Goal: Find specific page/section: Find specific page/section

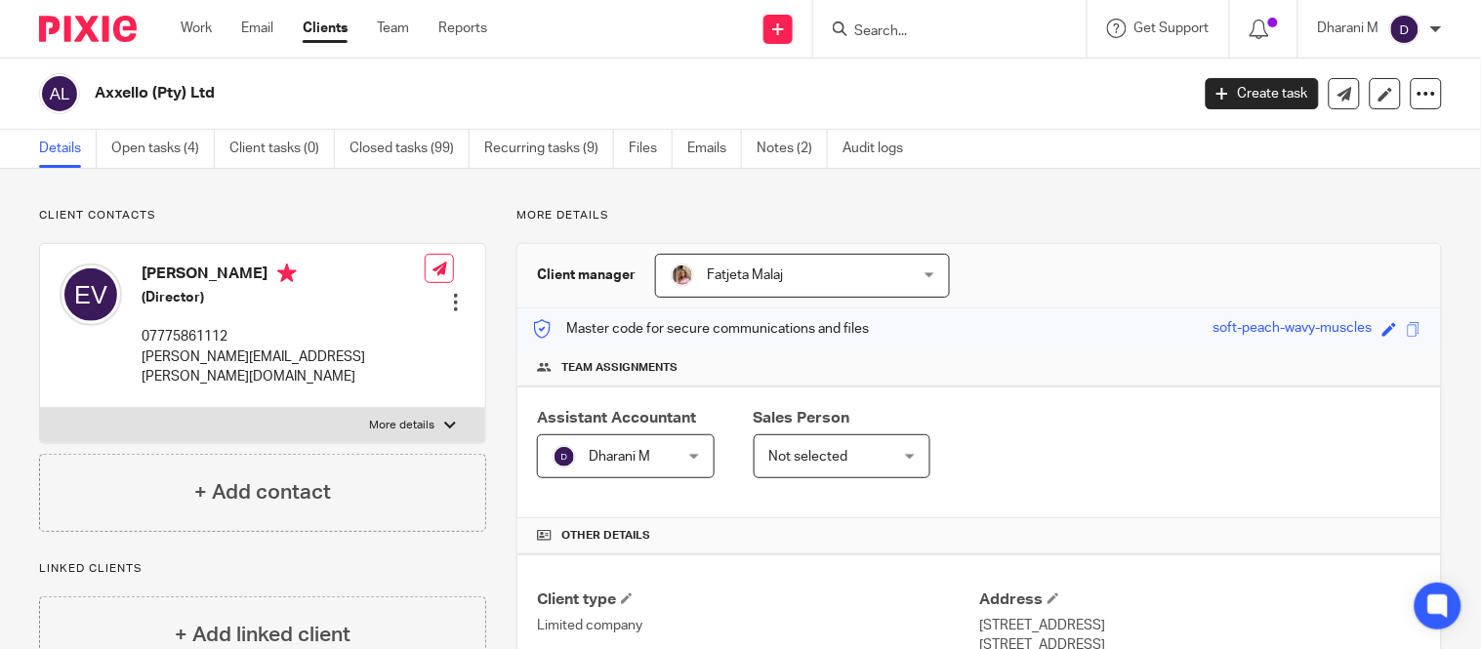
click at [913, 29] on input "Search" at bounding box center [940, 32] width 176 height 18
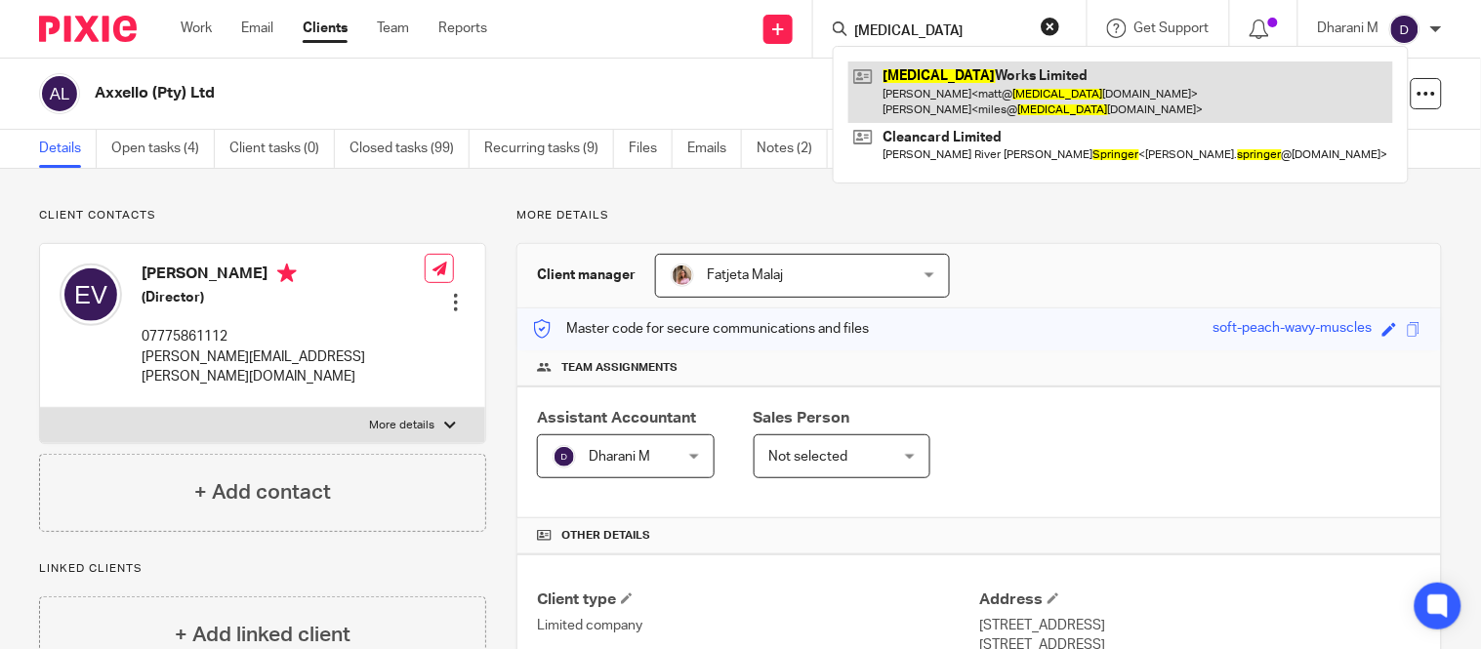
type input "splinter"
click at [978, 76] on link at bounding box center [1121, 92] width 545 height 61
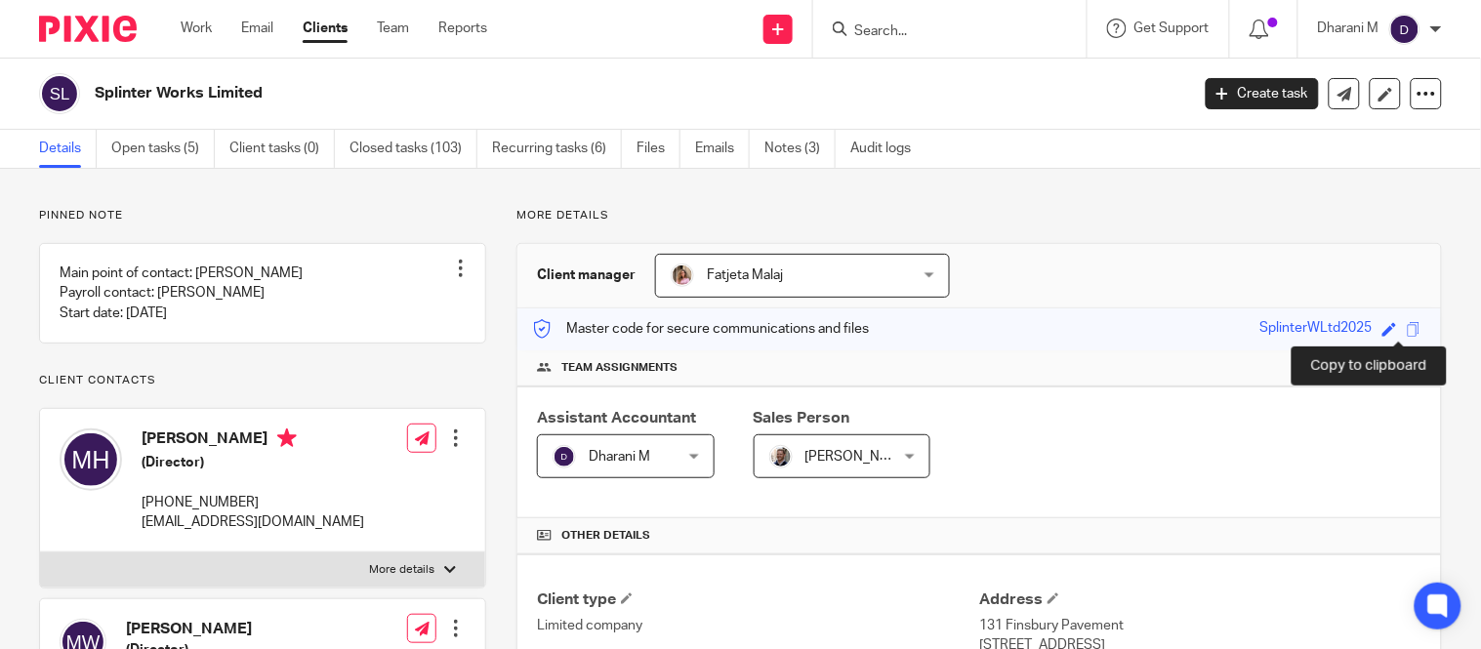
click at [1407, 330] on span at bounding box center [1414, 329] width 15 height 15
click at [972, 30] on input "Search" at bounding box center [940, 32] width 176 height 18
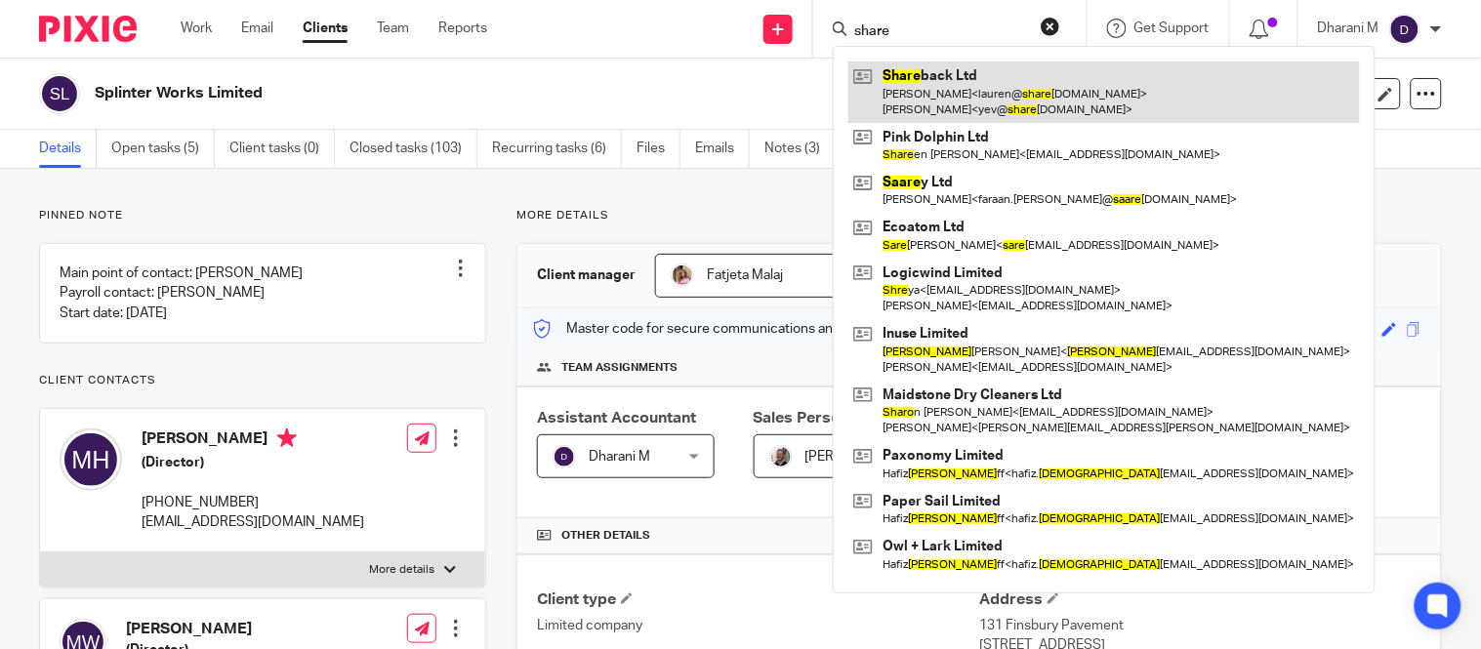
type input "share"
click at [951, 99] on link at bounding box center [1105, 92] width 512 height 61
